Goal: Task Accomplishment & Management: Complete application form

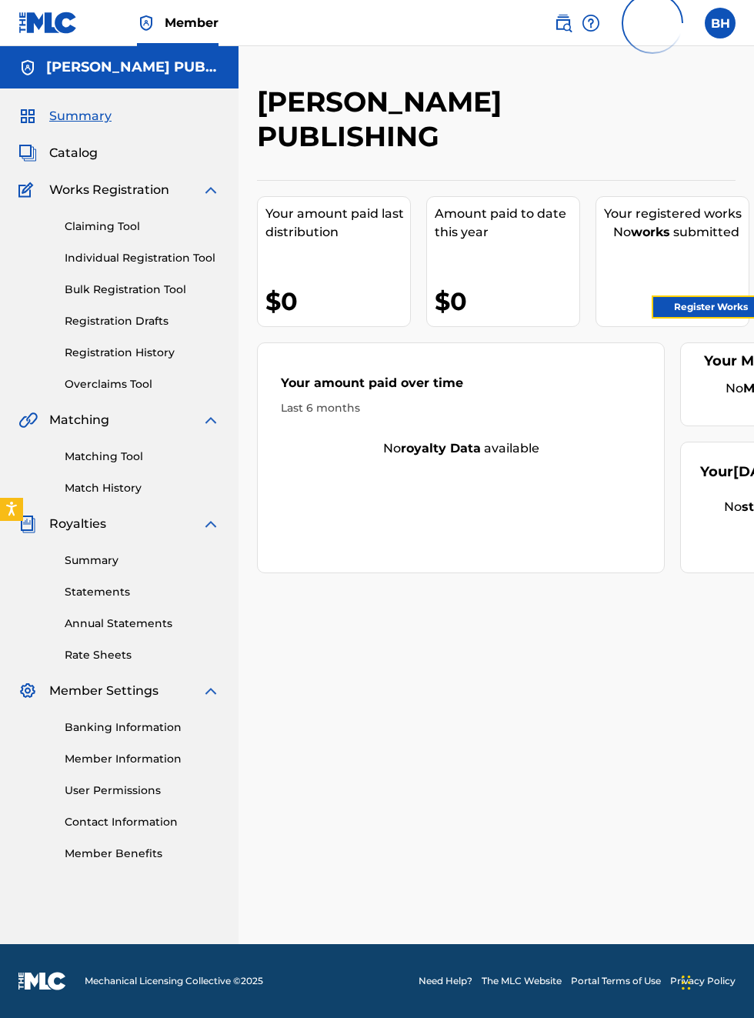
click at [729, 305] on link "Register Works" at bounding box center [711, 306] width 118 height 23
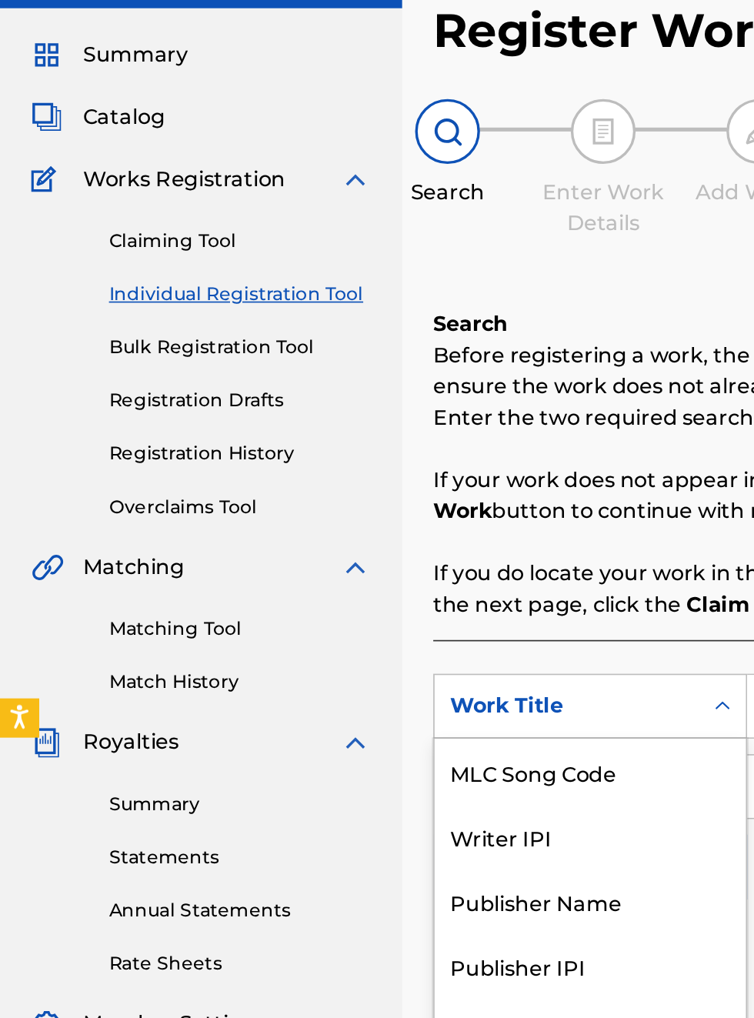
scroll to position [83, 0]
click at [333, 657] on div "Publisher IPI" at bounding box center [350, 656] width 185 height 38
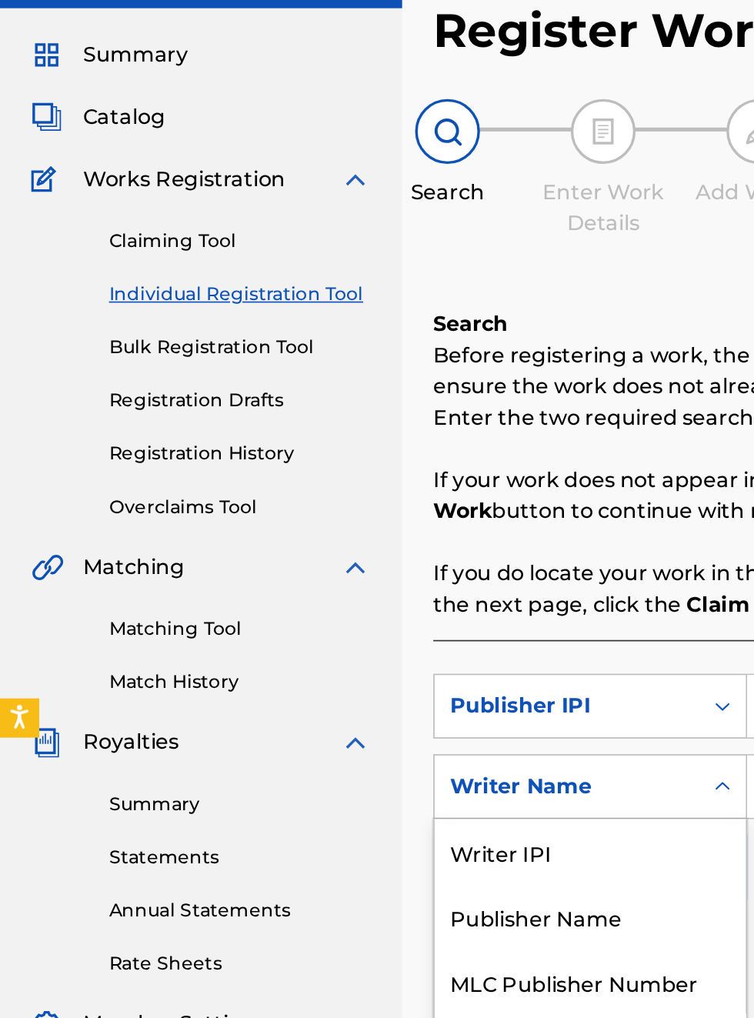
click at [340, 635] on div "Publisher Name" at bounding box center [350, 627] width 185 height 38
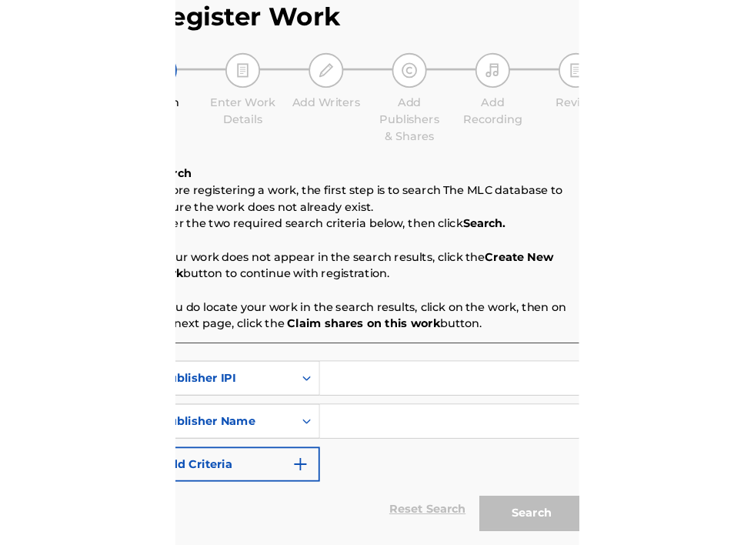
scroll to position [83, 283]
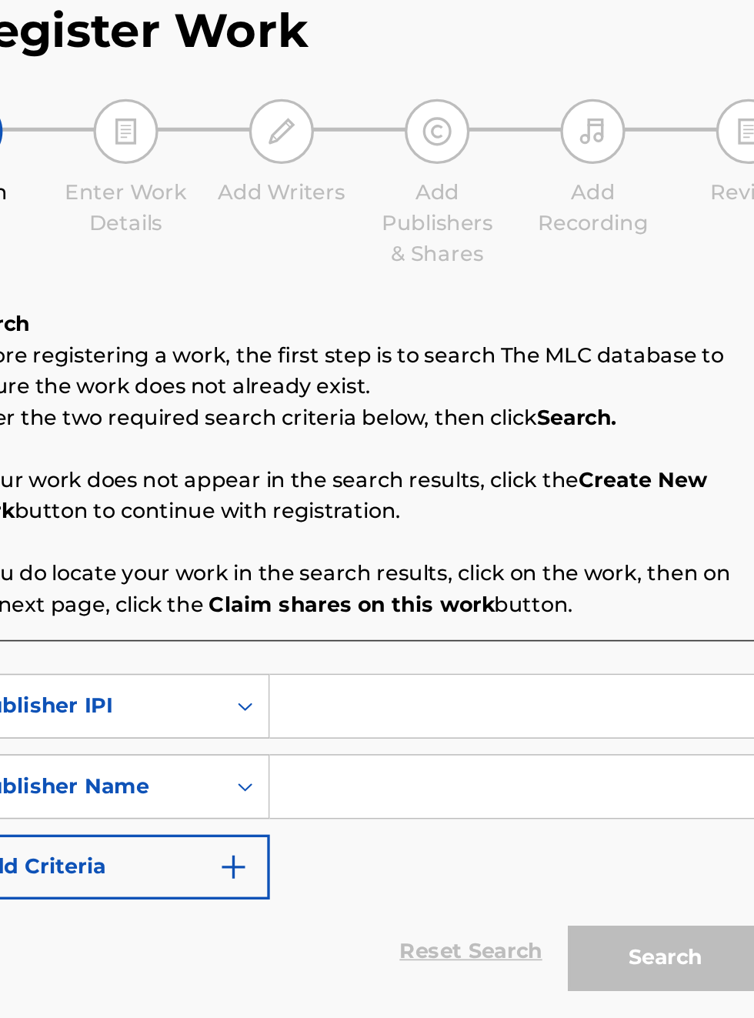
click at [494, 498] on input "Search Form" at bounding box center [589, 502] width 292 height 37
type input "00340604990"
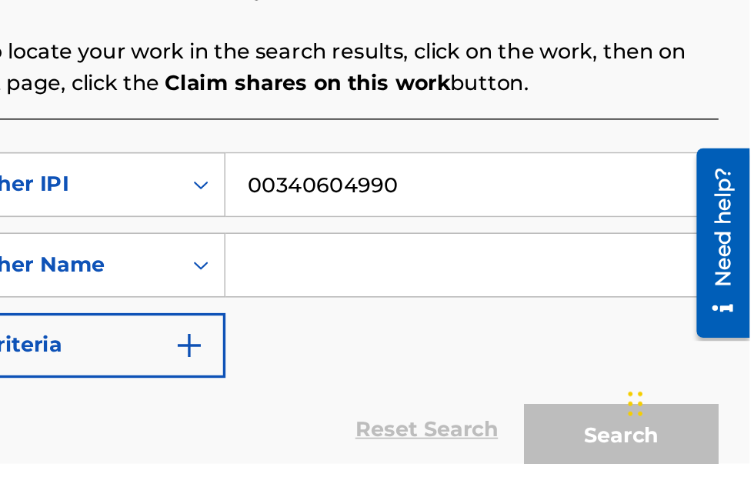
scroll to position [191, 0]
click at [512, 362] on input "Search Form" at bounding box center [589, 359] width 292 height 37
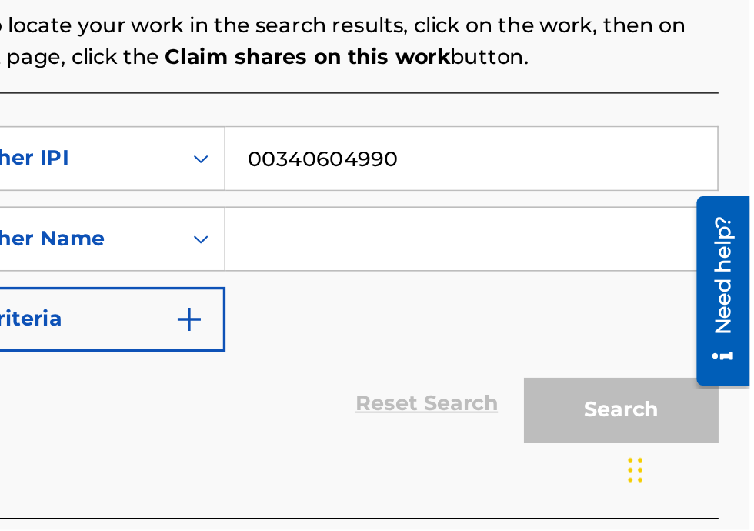
scroll to position [216, 309]
click at [499, 375] on input "Search Form" at bounding box center [589, 358] width 292 height 37
click at [471, 373] on input "Search Form" at bounding box center [589, 358] width 292 height 37
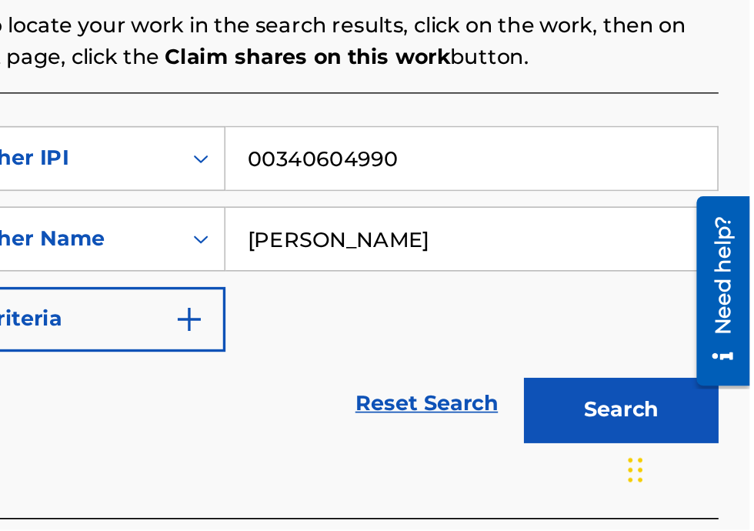
type input "[PERSON_NAME]"
click at [688, 465] on button "Search" at bounding box center [677, 460] width 115 height 38
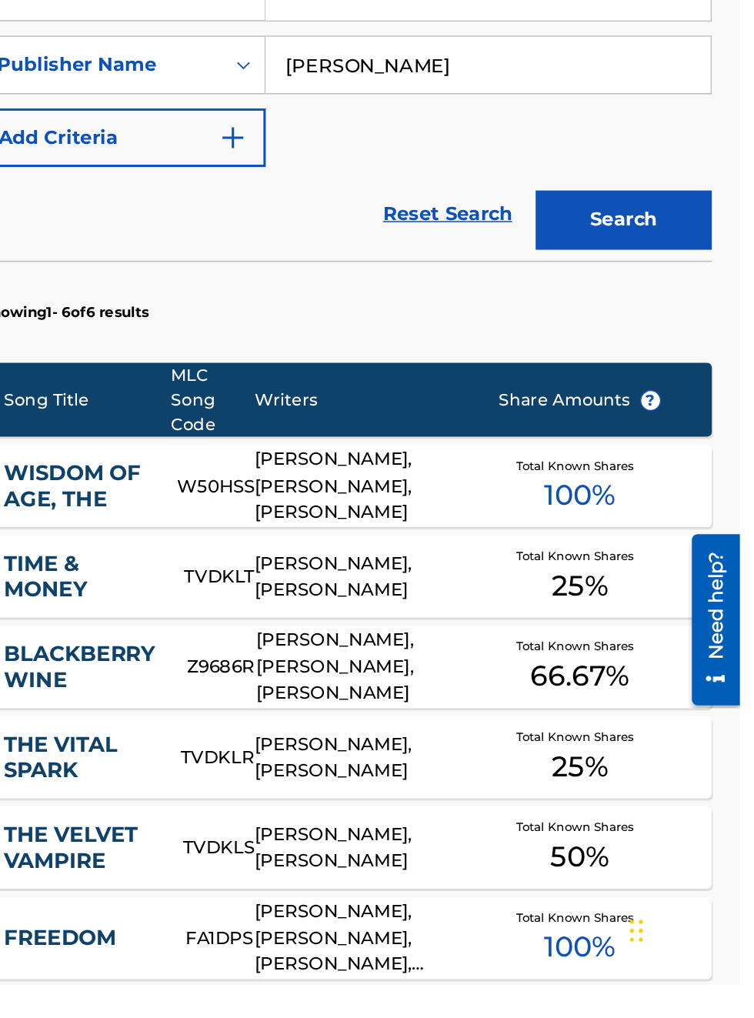
scroll to position [0, 0]
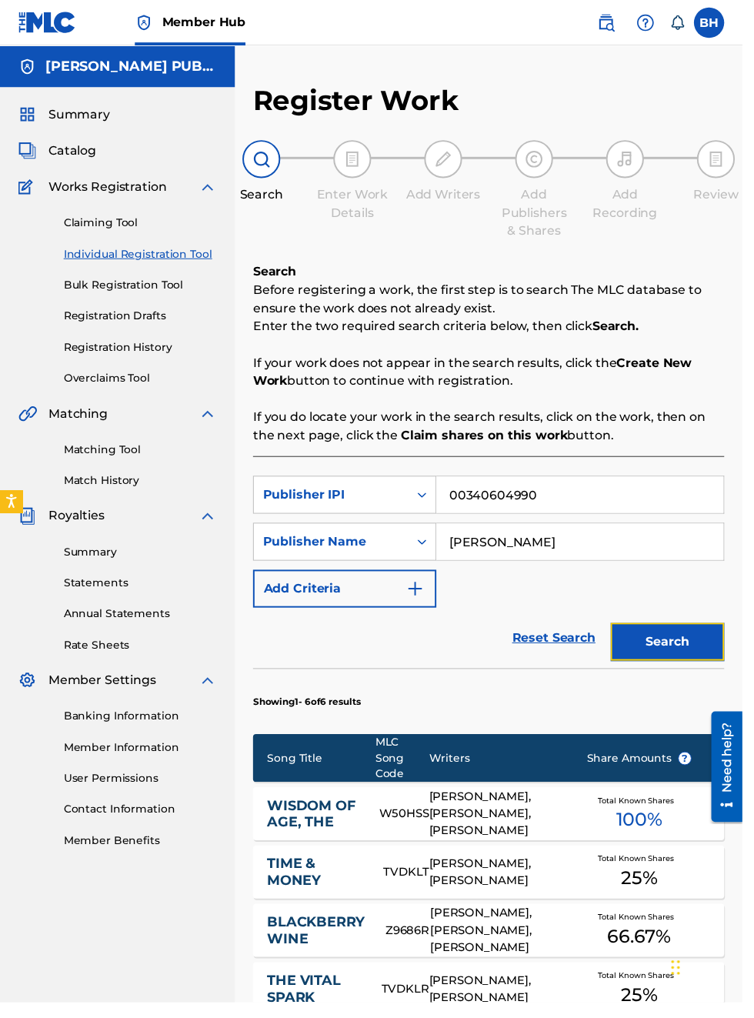
click at [693, 655] on button "Search" at bounding box center [677, 651] width 115 height 38
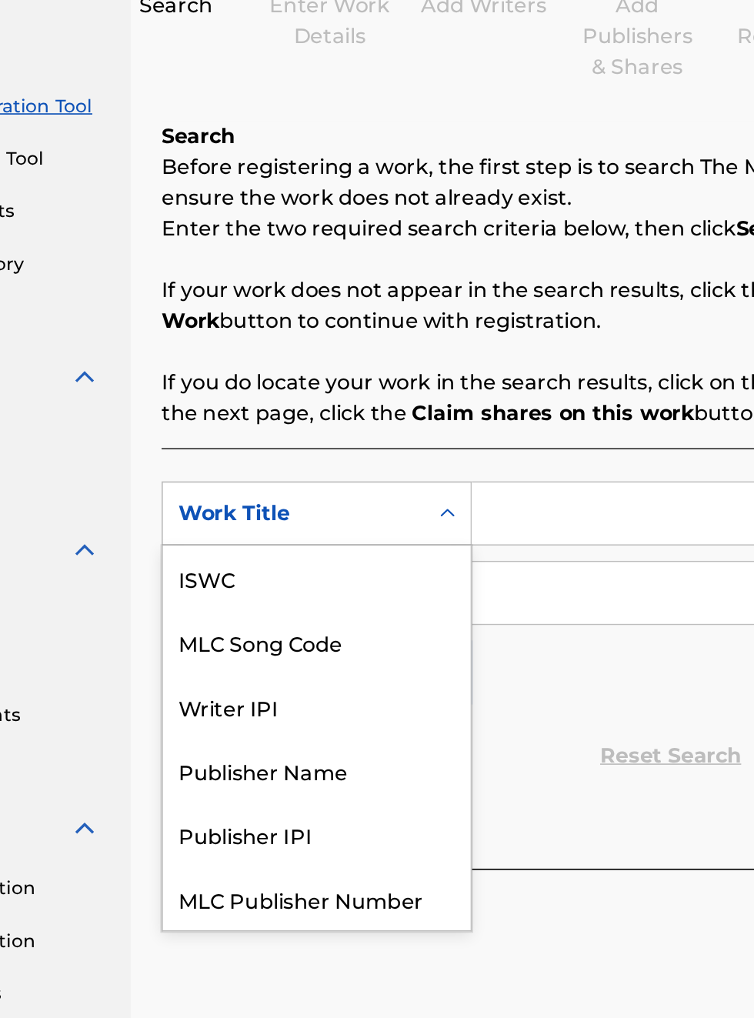
click at [346, 675] on div "Publisher IPI" at bounding box center [350, 694] width 185 height 38
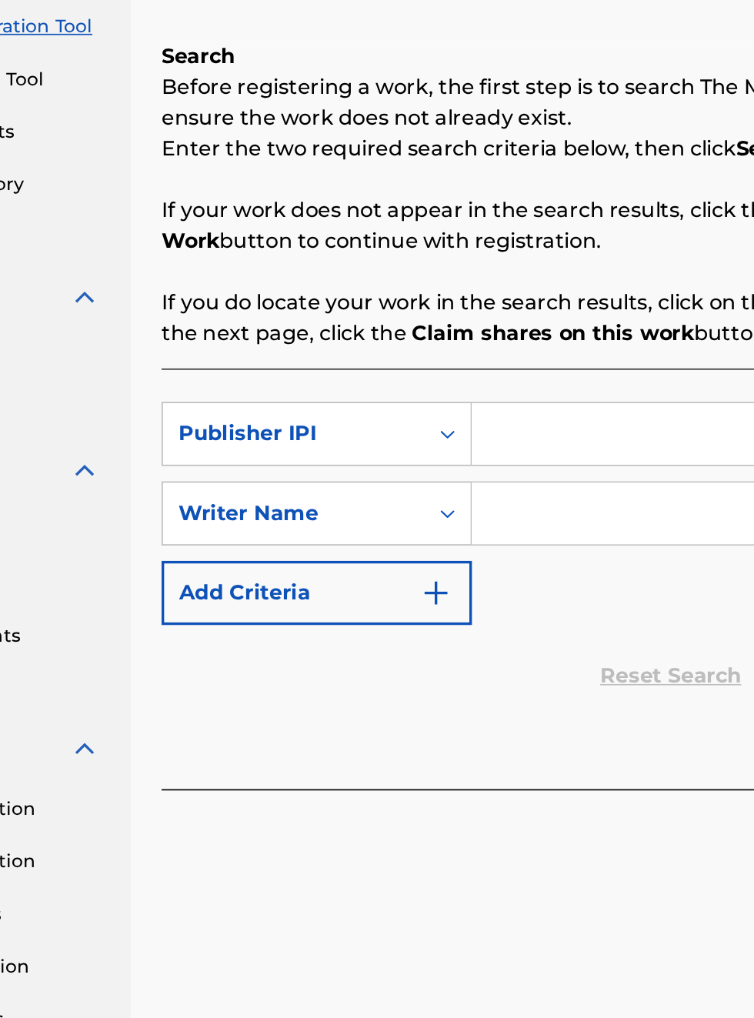
scroll to position [242, 160]
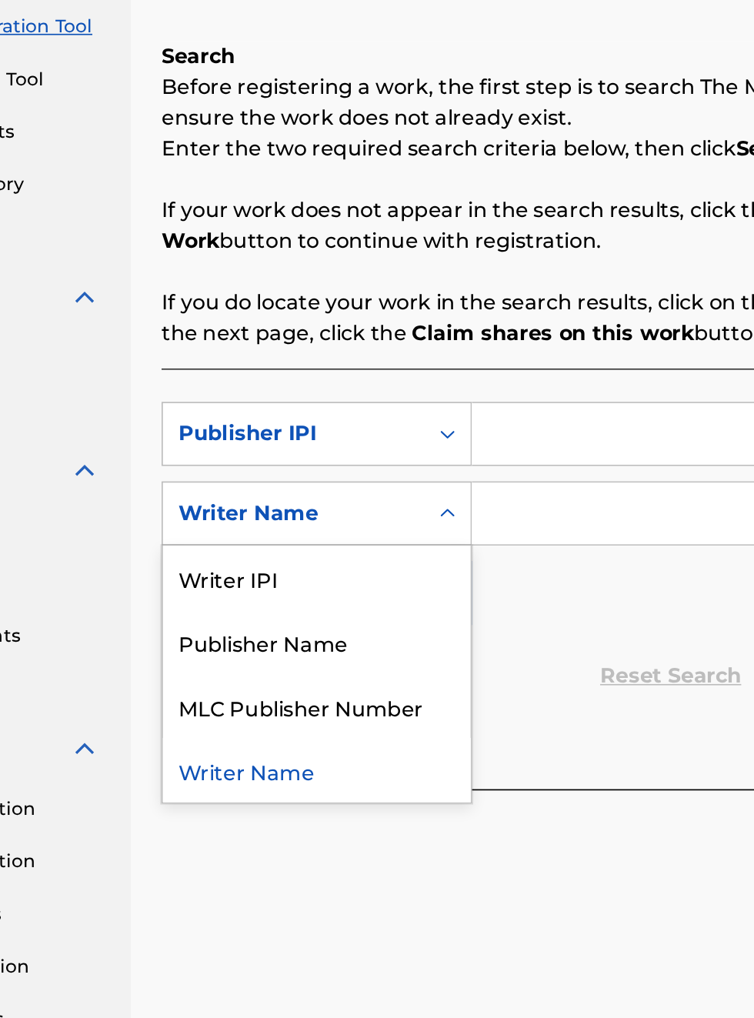
click at [352, 625] on div "Publisher Name" at bounding box center [350, 627] width 185 height 38
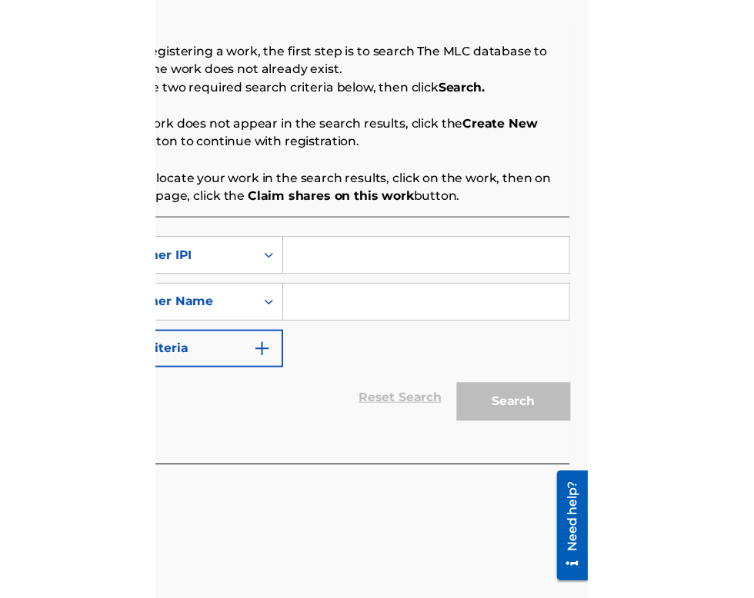
scroll to position [242, 312]
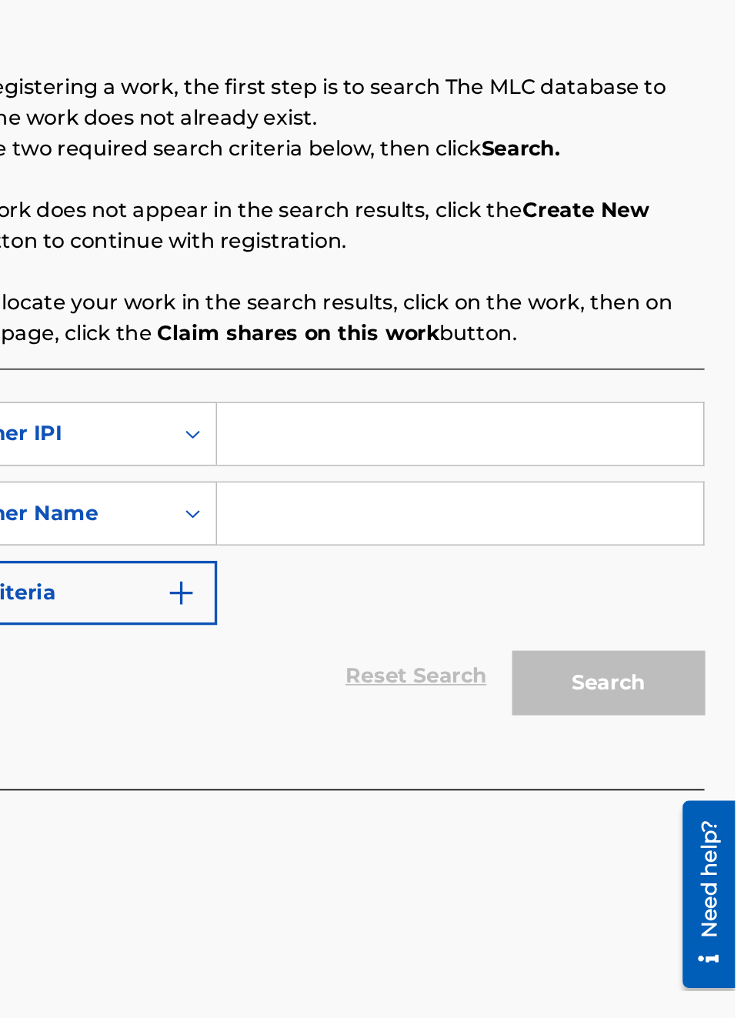
click at [486, 508] on input "Search Form" at bounding box center [589, 502] width 292 height 37
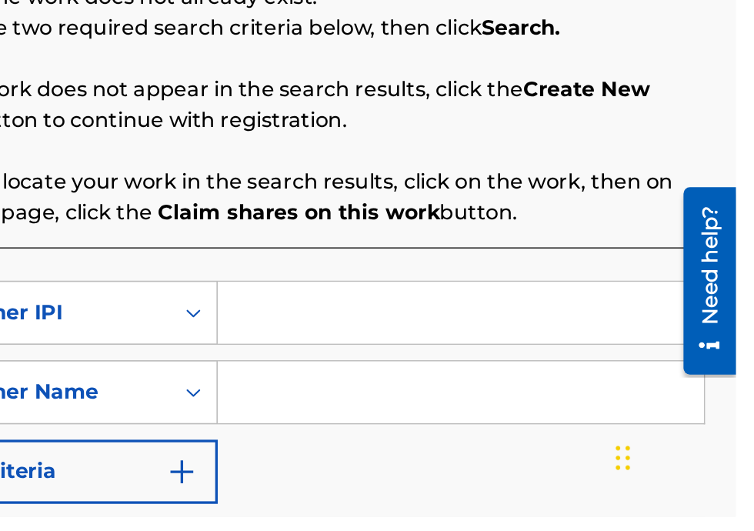
scroll to position [100, 0]
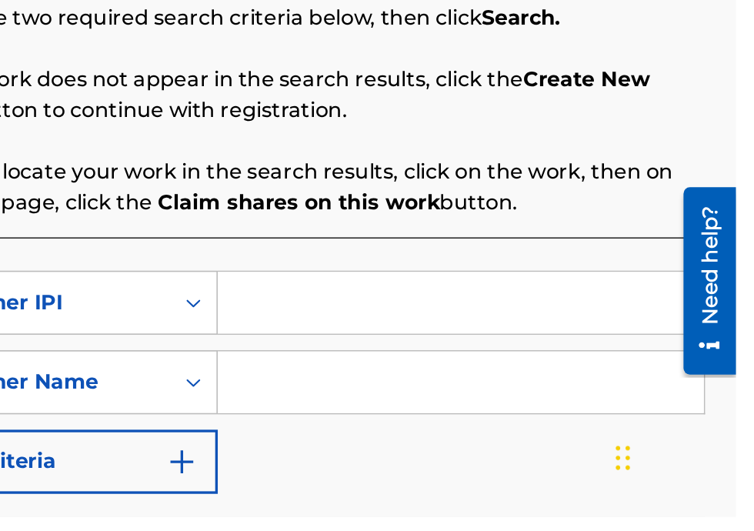
type input "I'm"
click at [483, 405] on input "I'm" at bounding box center [589, 402] width 292 height 37
click at [509, 406] on input "Search Form" at bounding box center [589, 402] width 292 height 37
type input "00340604990"
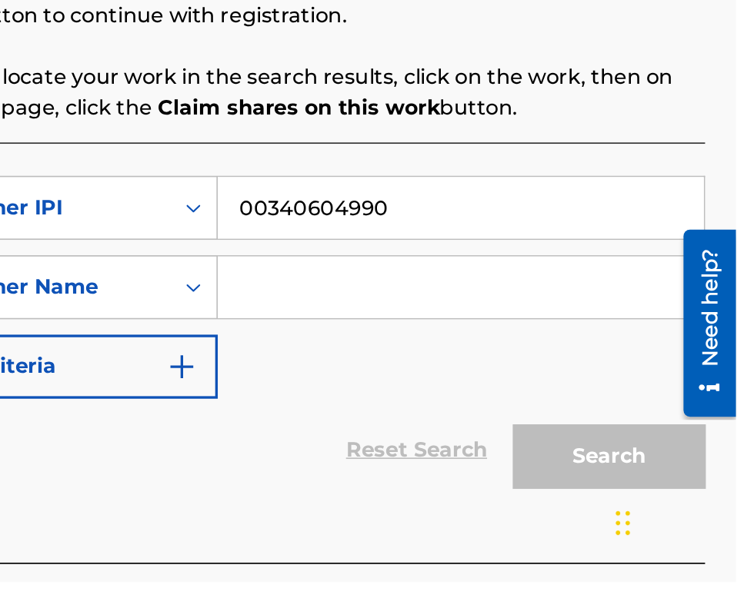
scroll to position [142, 0]
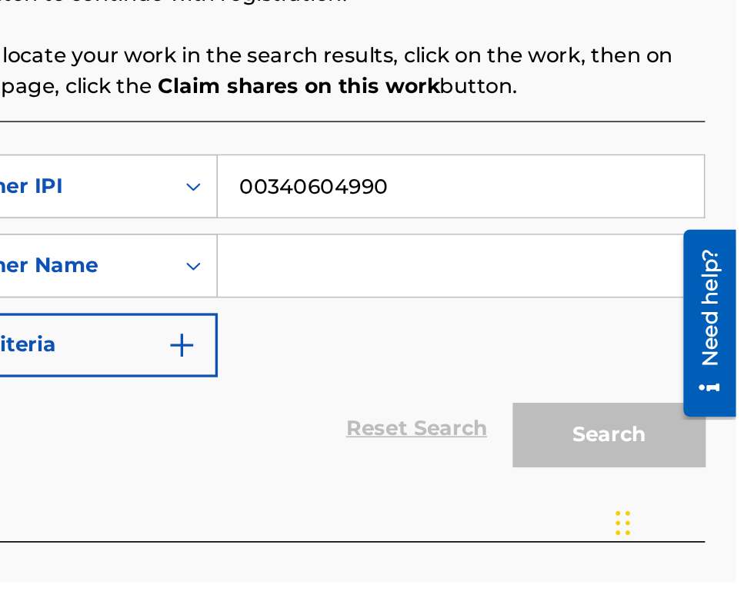
click at [509, 412] on input "Search Form" at bounding box center [589, 408] width 292 height 37
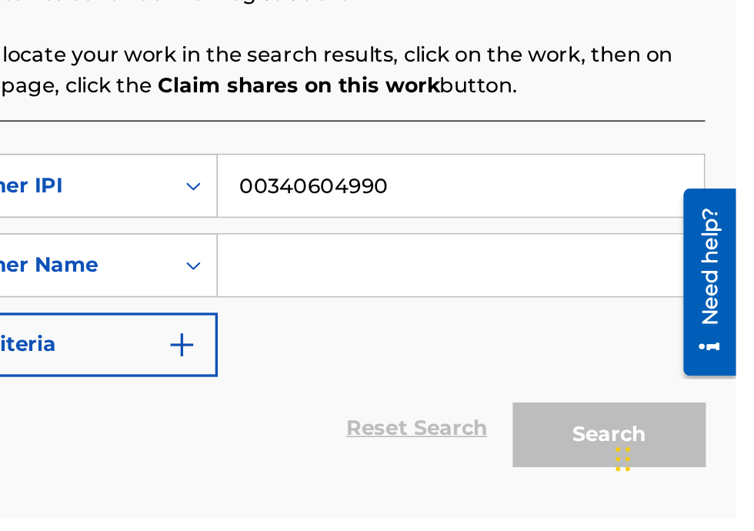
scroll to position [220, 312]
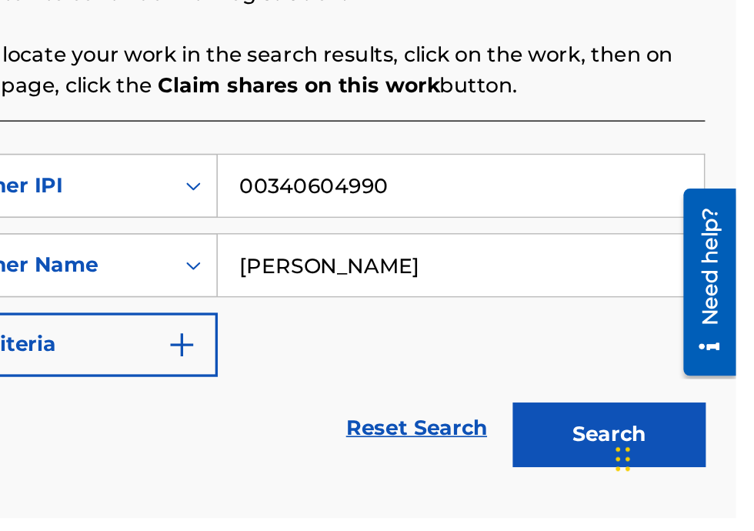
type input "[PERSON_NAME]"
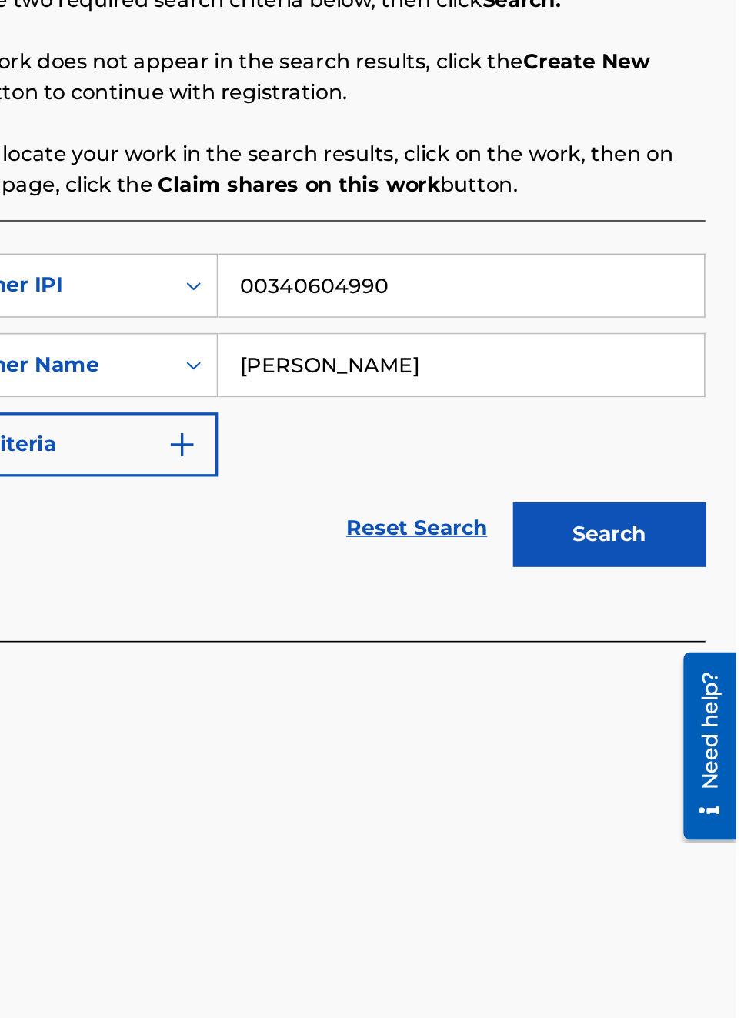
scroll to position [332, 312]
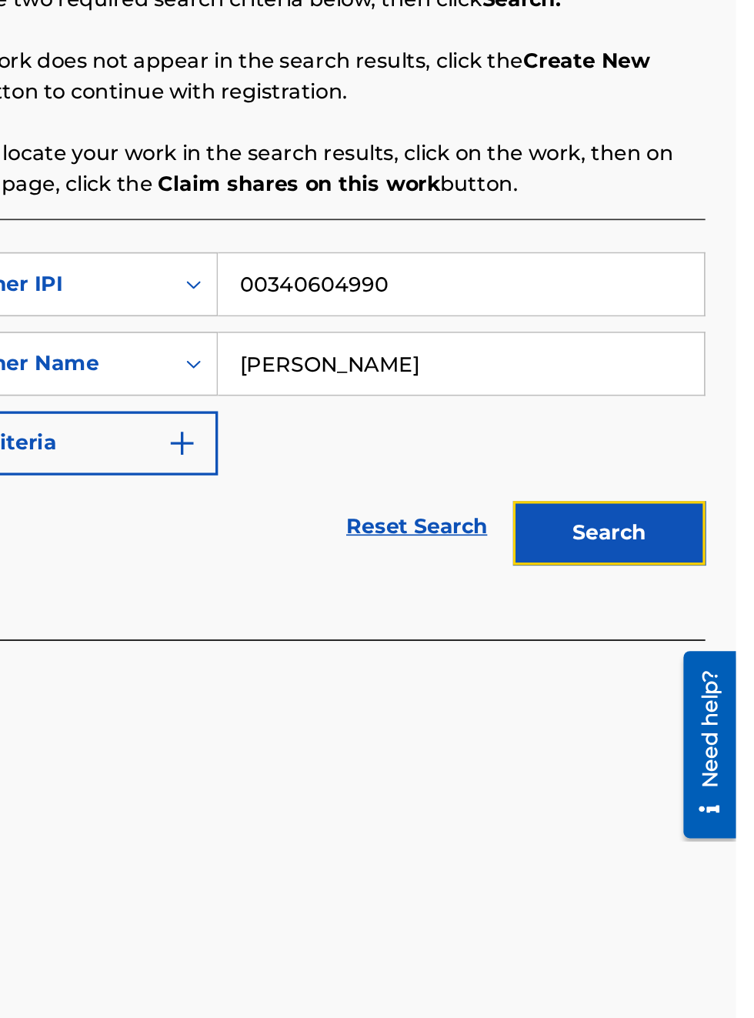
click at [691, 655] on button "Search" at bounding box center [677, 651] width 115 height 38
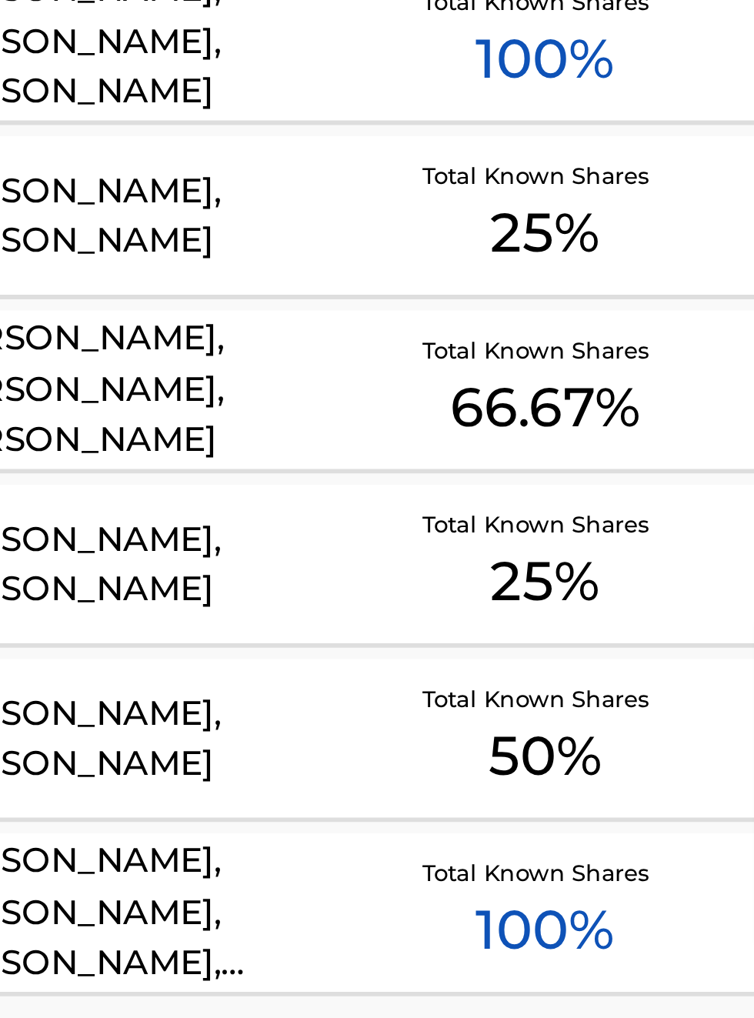
scroll to position [0, 0]
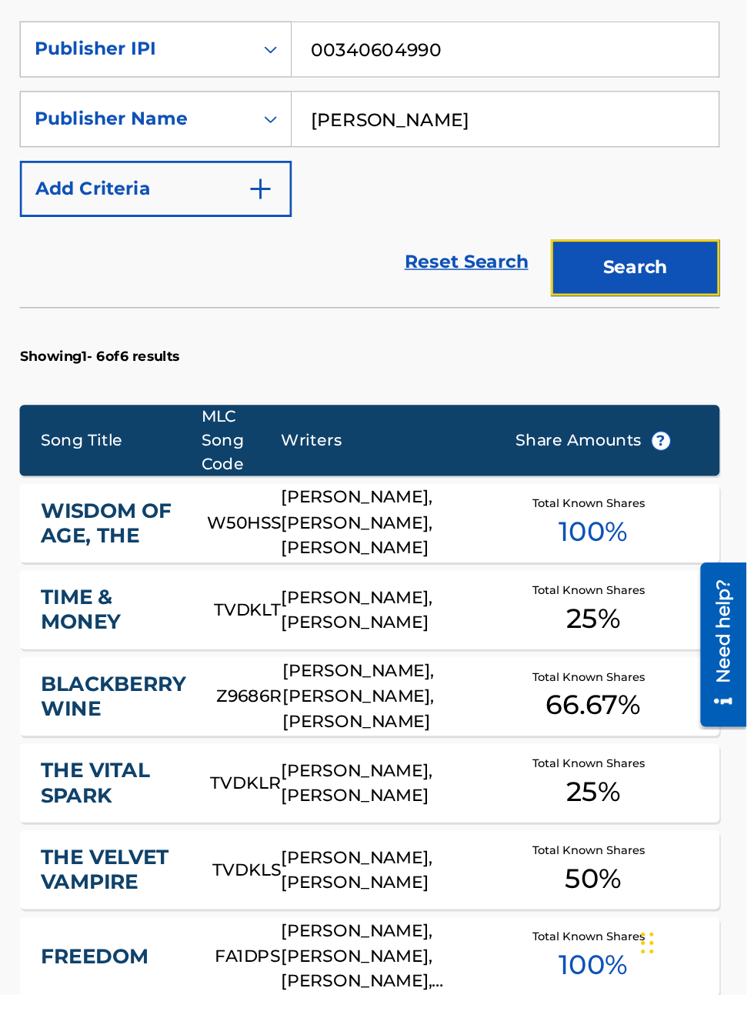
click at [694, 526] on button "Search" at bounding box center [677, 521] width 115 height 38
